Goal: Task Accomplishment & Management: Manage account settings

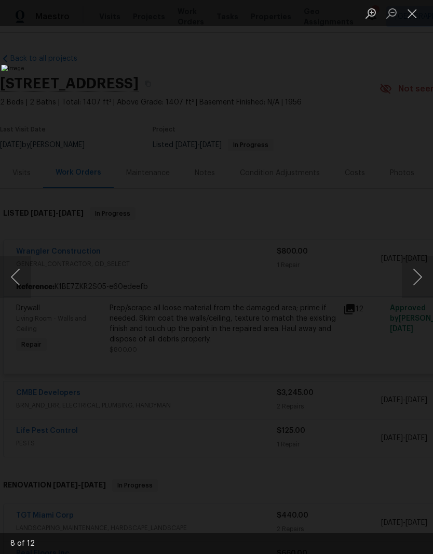
scroll to position [69, 0]
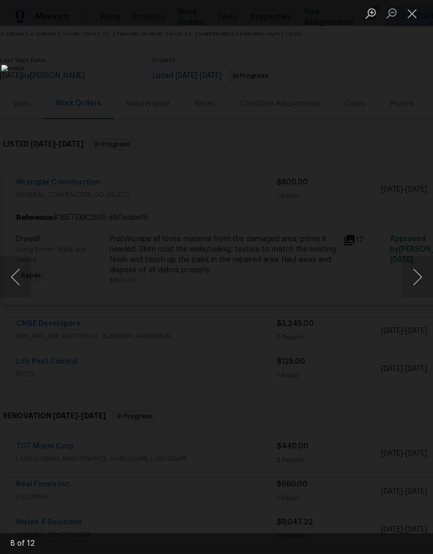
click at [408, 16] on button "Close lightbox" at bounding box center [412, 13] width 21 height 18
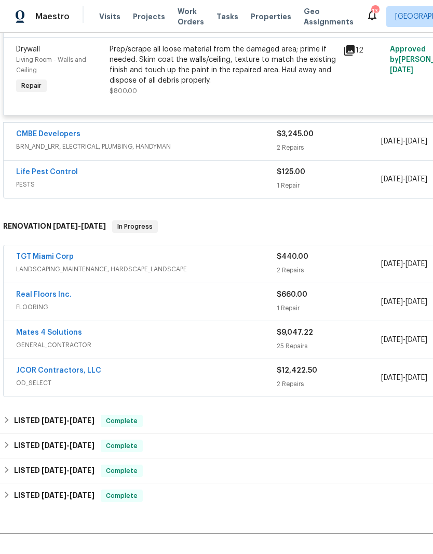
scroll to position [260, 1]
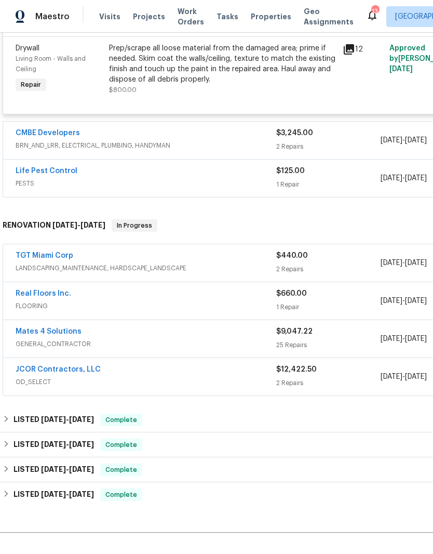
click at [103, 137] on div "CMBE Developers" at bounding box center [146, 134] width 261 height 12
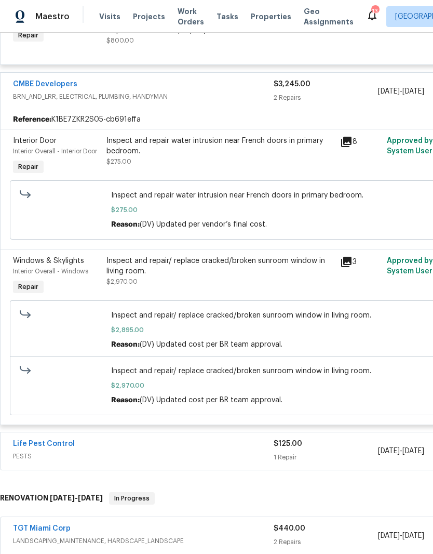
scroll to position [303, 2]
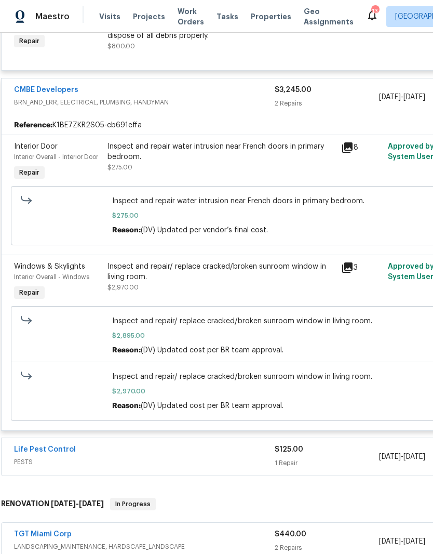
click at [37, 93] on link "CMBE Developers" at bounding box center [46, 89] width 64 height 7
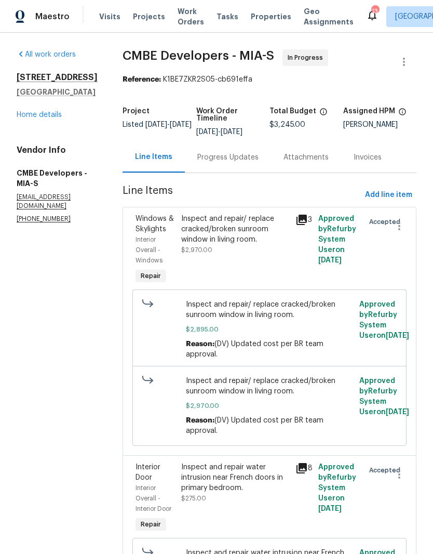
click at [245, 151] on div "Progress Updates" at bounding box center [228, 157] width 86 height 31
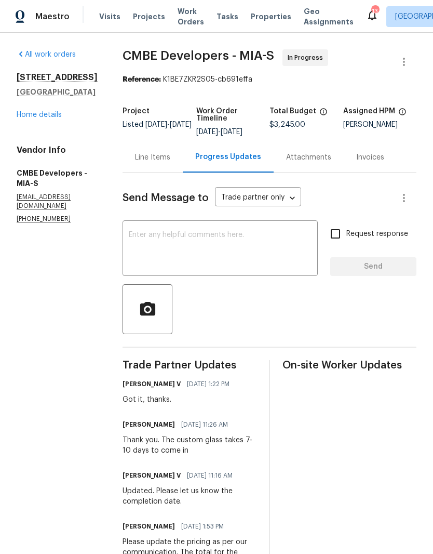
click at [34, 112] on link "Home details" at bounding box center [39, 114] width 45 height 7
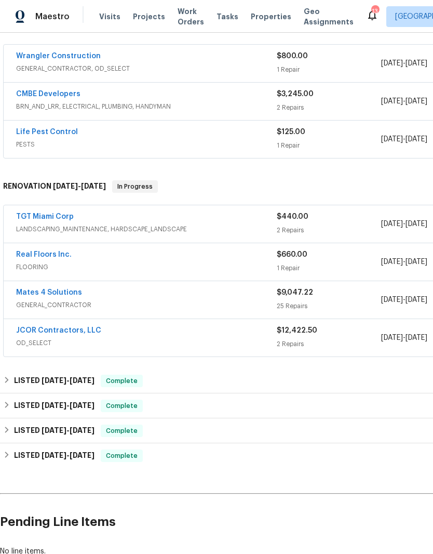
scroll to position [187, 0]
click at [49, 129] on link "Life Pest Control" at bounding box center [47, 131] width 62 height 7
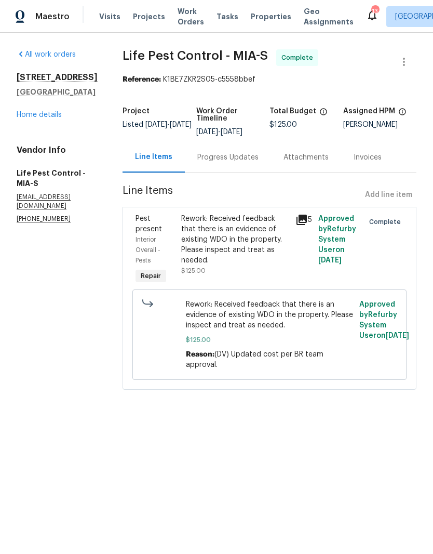
click at [235, 232] on div "Rework: Received feedback that there is an evidence of existing WDO in the prop…" at bounding box center [235, 239] width 108 height 52
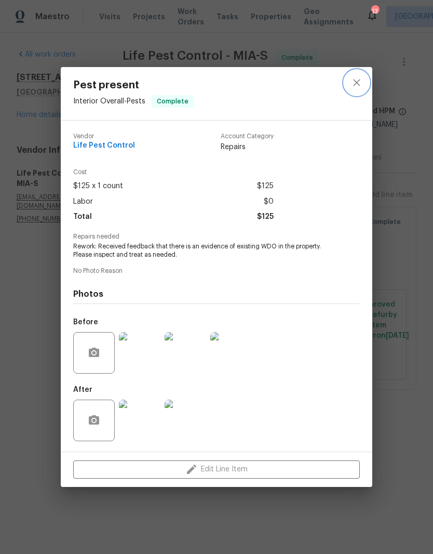
click at [360, 76] on icon "close" at bounding box center [357, 82] width 12 height 12
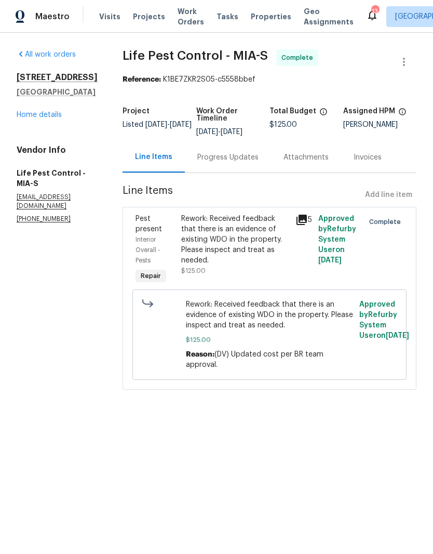
click at [233, 155] on div "Progress Updates" at bounding box center [227, 157] width 61 height 10
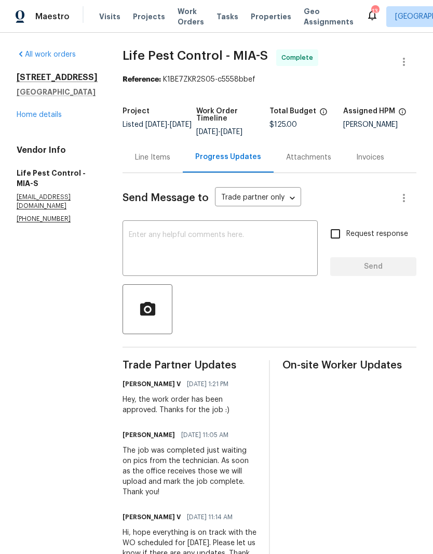
click at [30, 118] on link "Home details" at bounding box center [39, 114] width 45 height 7
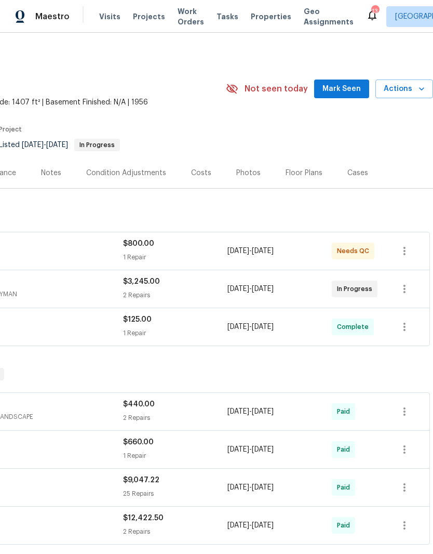
scroll to position [0, 154]
click at [351, 83] on span "Mark Seen" at bounding box center [341, 89] width 38 height 13
click at [346, 86] on span "Mark Seen" at bounding box center [341, 89] width 38 height 13
click at [351, 86] on span "Mark Seen" at bounding box center [341, 89] width 38 height 13
click at [343, 84] on span "Mark Seen" at bounding box center [341, 89] width 38 height 13
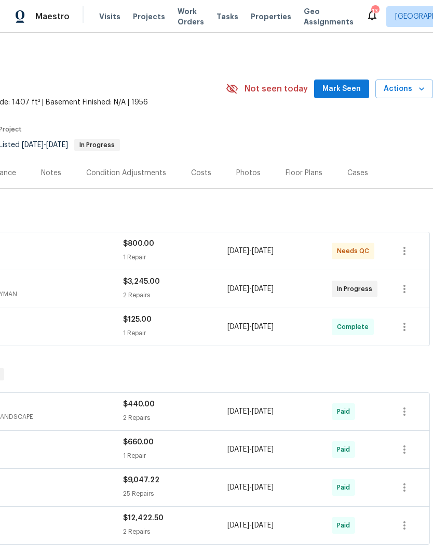
click at [339, 95] on span "Mark Seen" at bounding box center [341, 89] width 38 height 13
click at [354, 92] on span "Mark Seen" at bounding box center [341, 89] width 38 height 13
click at [343, 87] on span "Mark Seen" at bounding box center [341, 89] width 38 height 13
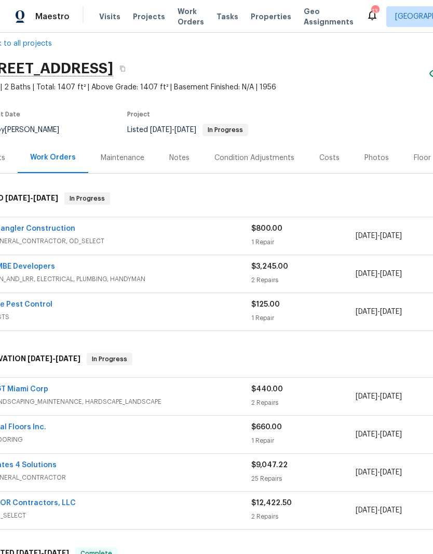
scroll to position [23, 17]
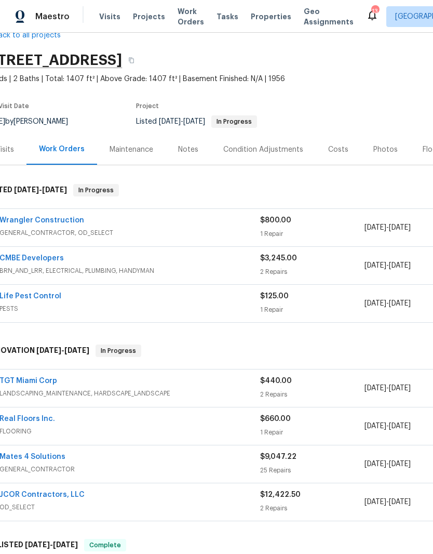
click at [137, 150] on div "Maintenance" at bounding box center [132, 149] width 44 height 10
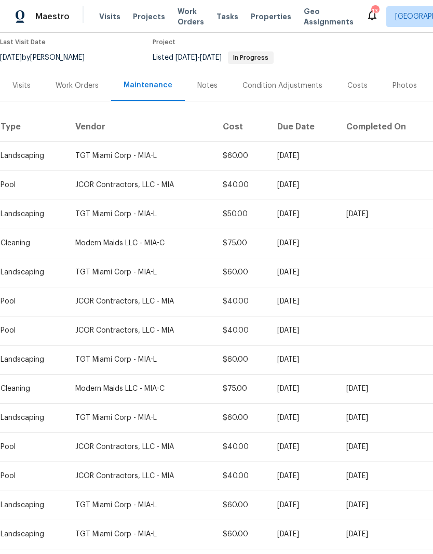
scroll to position [88, 0]
